Goal: Information Seeking & Learning: Find specific page/section

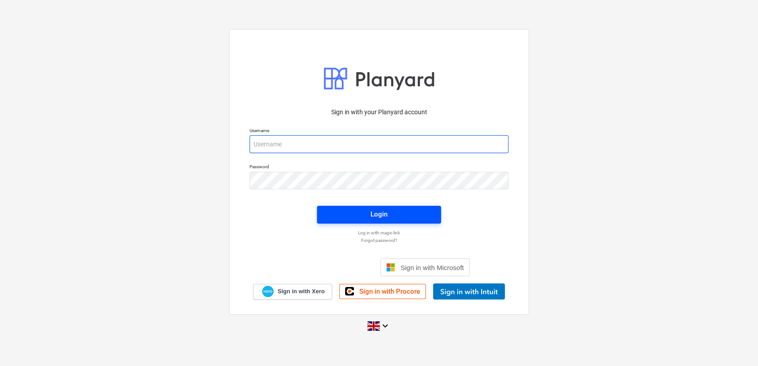
type input "[PERSON_NAME][EMAIL_ADDRESS][PERSON_NAME][DOMAIN_NAME]"
click at [342, 209] on span "Login" at bounding box center [379, 214] width 103 height 12
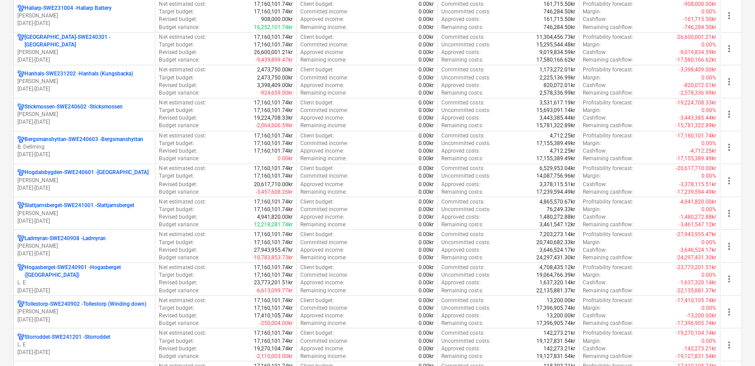
scroll to position [801, 0]
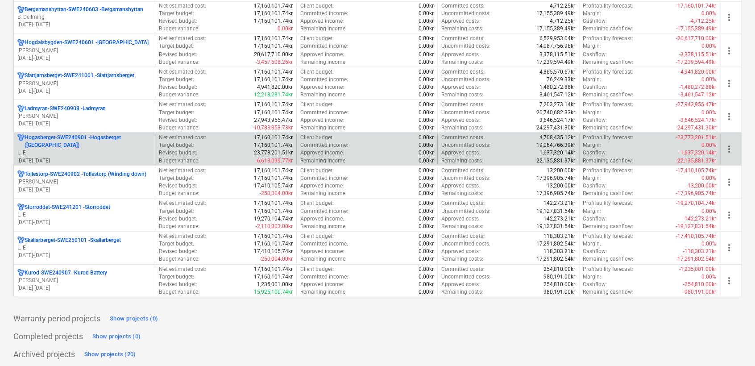
click at [94, 138] on p "[GEOGRAPHIC_DATA]-SWE240901 - [GEOGRAPHIC_DATA] ([GEOGRAPHIC_DATA])" at bounding box center [88, 140] width 127 height 15
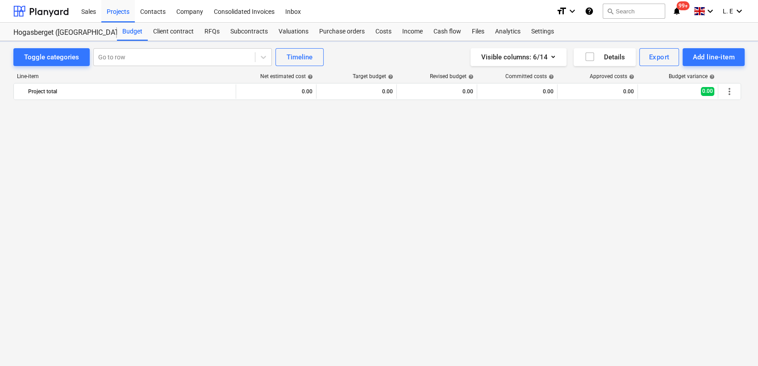
scroll to position [1183, 0]
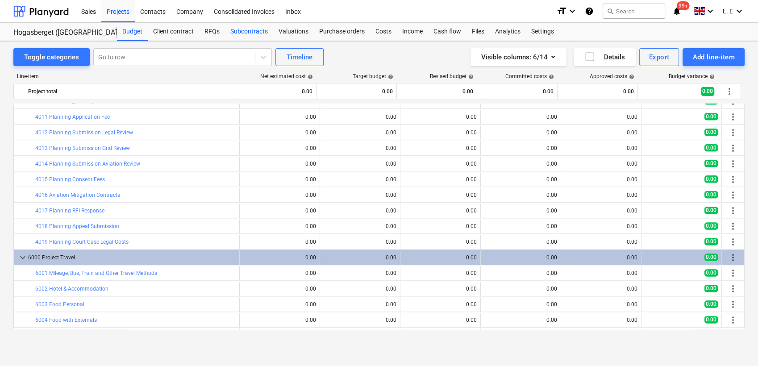
click at [244, 30] on div "Subcontracts" at bounding box center [249, 32] width 48 height 18
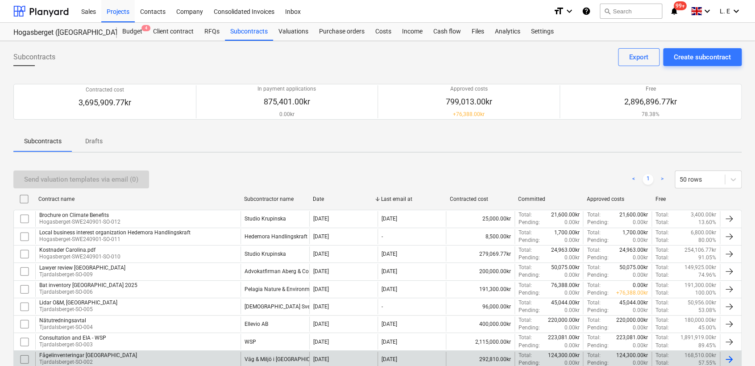
click at [125, 357] on div "Fågelinventeringar [GEOGRAPHIC_DATA] [GEOGRAPHIC_DATA]-SO-002" at bounding box center [137, 359] width 205 height 15
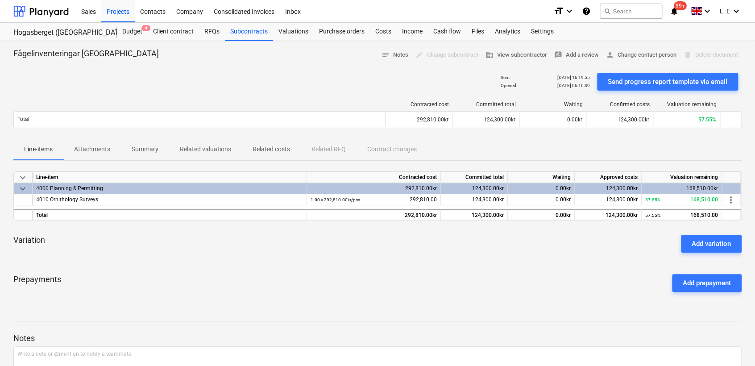
click at [99, 150] on p "Attachments" at bounding box center [92, 149] width 36 height 9
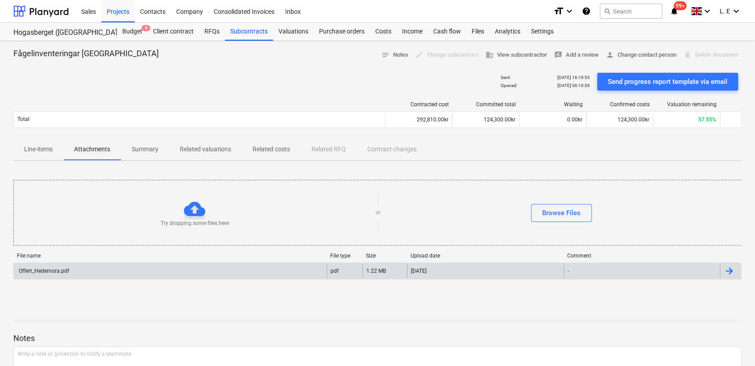
click at [242, 269] on div "Offert_Hedemora.pdf" at bounding box center [170, 271] width 313 height 14
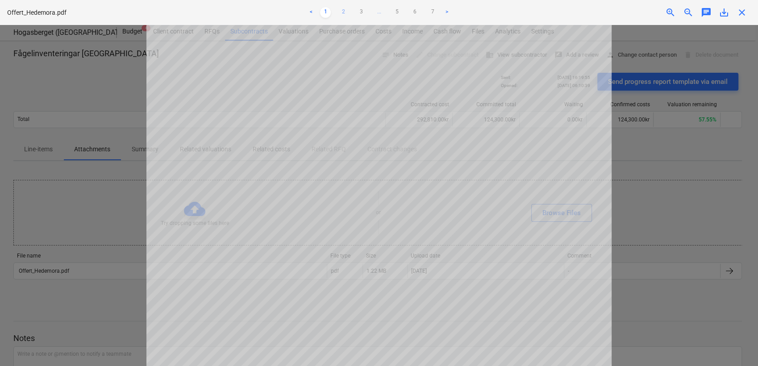
click at [343, 11] on link "2" at bounding box center [343, 12] width 11 height 11
click at [506, 366] on html "Sales Projects Contacts Company Consolidated Invoices Inbox format_size keyboar…" at bounding box center [379, 183] width 758 height 366
click at [362, 13] on link "3" at bounding box center [361, 12] width 11 height 11
click at [380, 15] on link "4" at bounding box center [379, 12] width 11 height 11
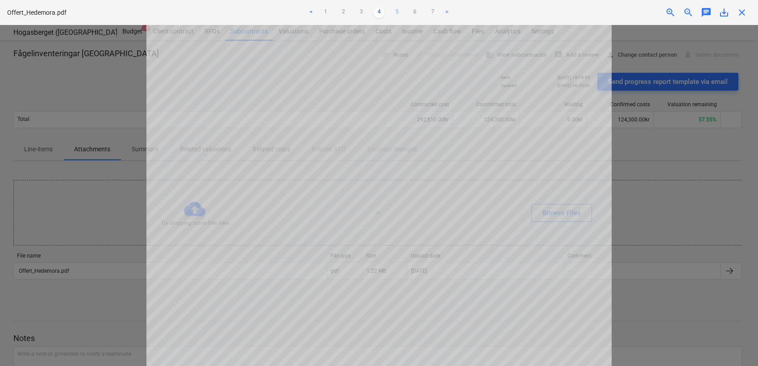
click at [398, 13] on link "5" at bounding box center [397, 12] width 11 height 11
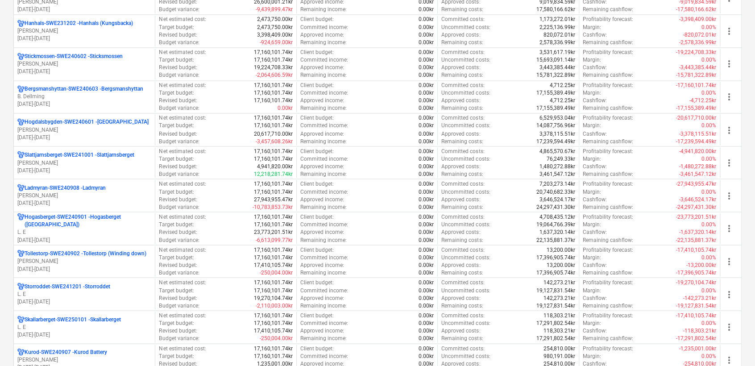
scroll to position [801, 0]
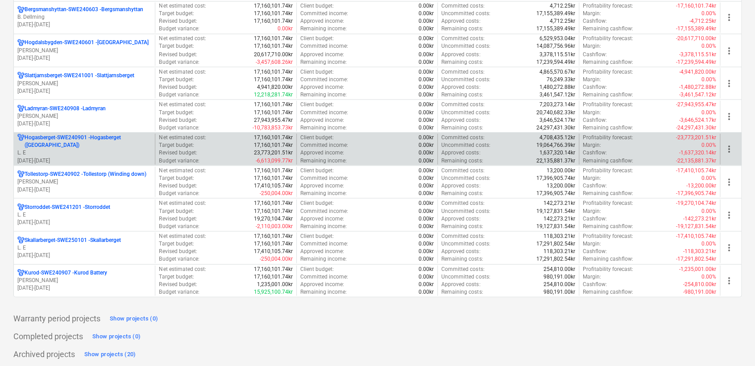
click at [66, 149] on p "L. E" at bounding box center [84, 153] width 134 height 8
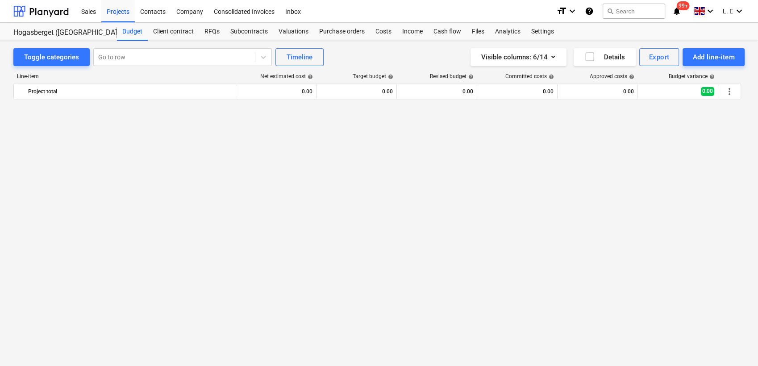
scroll to position [1183, 0]
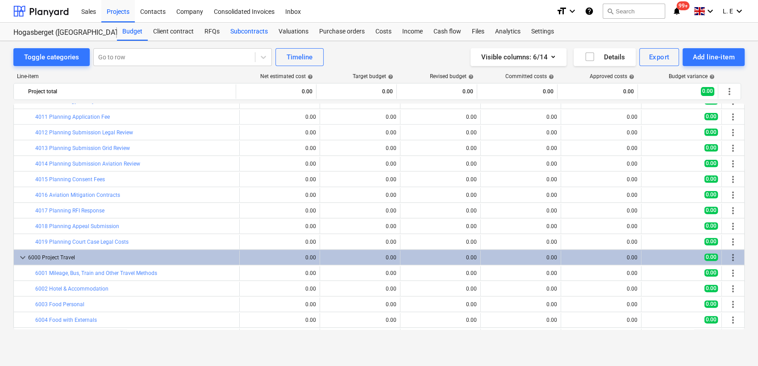
click at [246, 31] on div "Subcontracts" at bounding box center [249, 32] width 48 height 18
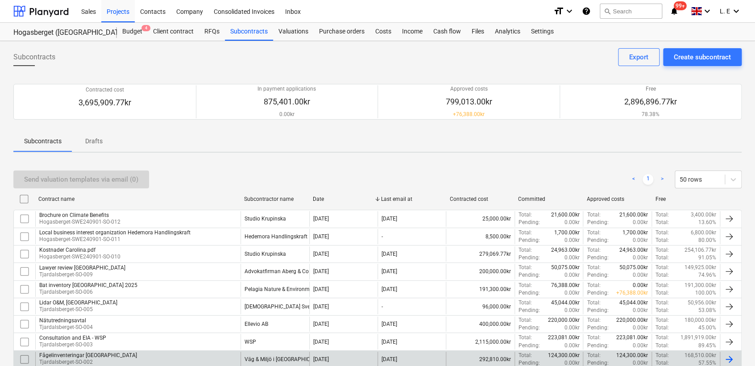
click at [110, 362] on p "Tjardalsberget-SO-002" at bounding box center [88, 362] width 98 height 8
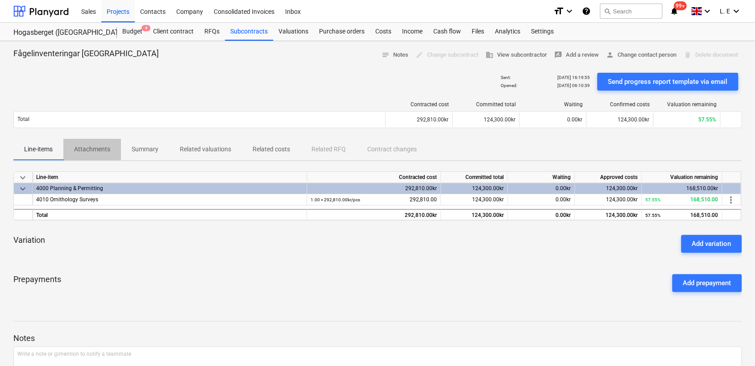
click at [82, 150] on p "Attachments" at bounding box center [92, 149] width 36 height 9
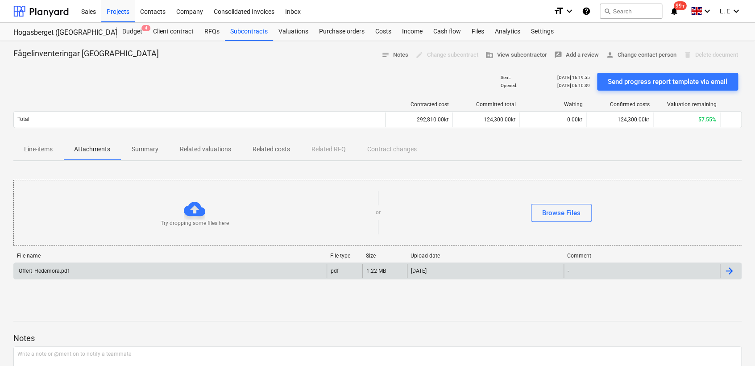
click at [83, 274] on div "Offert_Hedemora.pdf" at bounding box center [170, 271] width 313 height 14
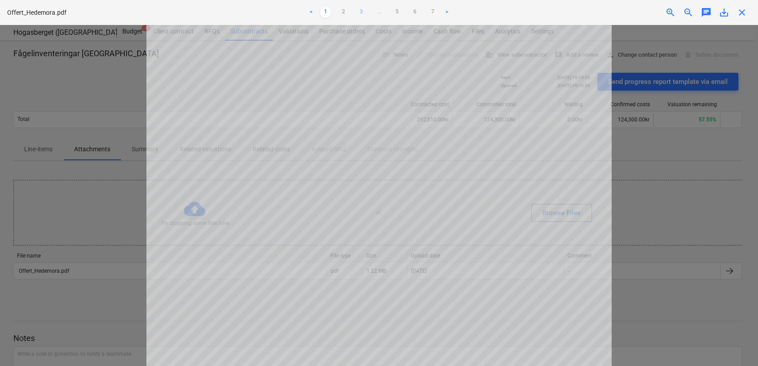
click at [361, 12] on link "3" at bounding box center [361, 12] width 11 height 11
click at [379, 14] on link "4" at bounding box center [379, 12] width 11 height 11
click at [398, 11] on link "5" at bounding box center [397, 12] width 11 height 11
click at [416, 12] on link "6" at bounding box center [414, 12] width 11 height 11
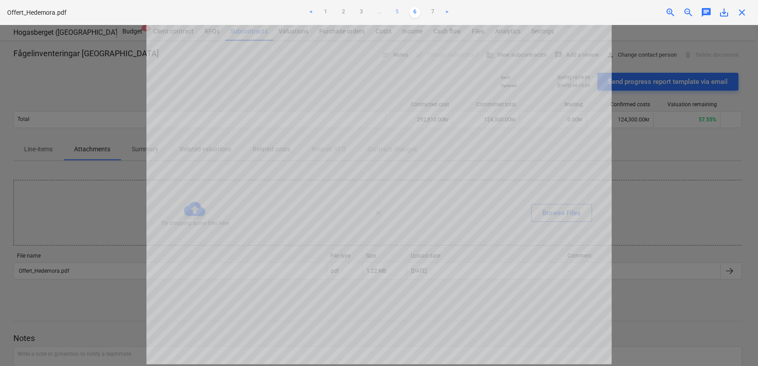
click at [397, 13] on link "5" at bounding box center [397, 12] width 11 height 11
click at [412, 13] on link "6" at bounding box center [414, 12] width 11 height 11
click at [432, 9] on link "7" at bounding box center [432, 12] width 11 height 11
click at [326, 13] on link "1" at bounding box center [325, 12] width 11 height 11
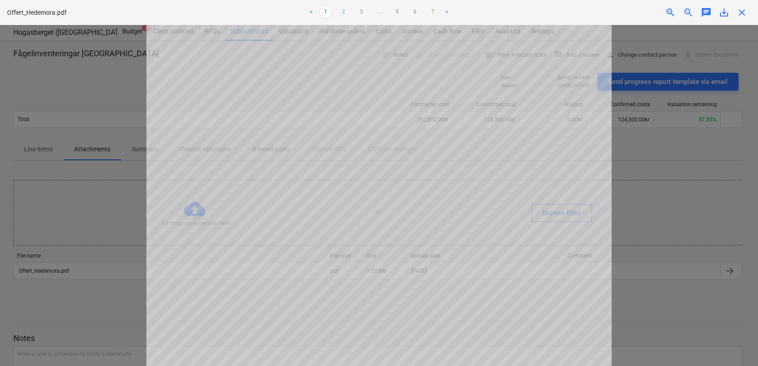
click at [343, 13] on link "2" at bounding box center [343, 12] width 11 height 11
click at [441, 4] on div "Offert_Hedemora.pdf < 1 2 3 ... 5 6 7 > zoom_in zoom_out chat 0 save_alt close" at bounding box center [379, 183] width 758 height 366
click at [459, 0] on html "Sales Projects Contacts Company Consolidated Invoices Inbox format_size keyboar…" at bounding box center [379, 183] width 758 height 366
